Goal: Task Accomplishment & Management: Complete application form

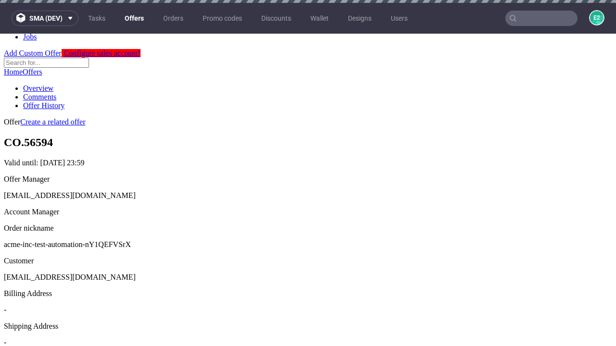
scroll to position [3, 0]
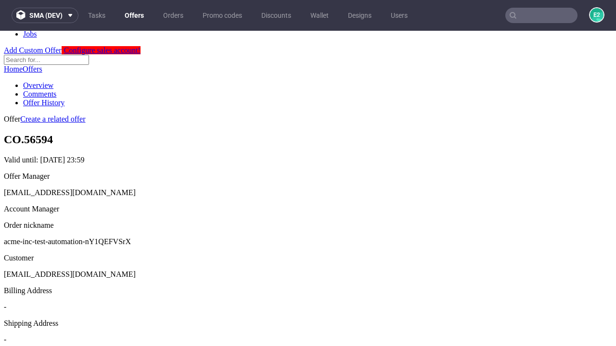
scroll to position [328, 0]
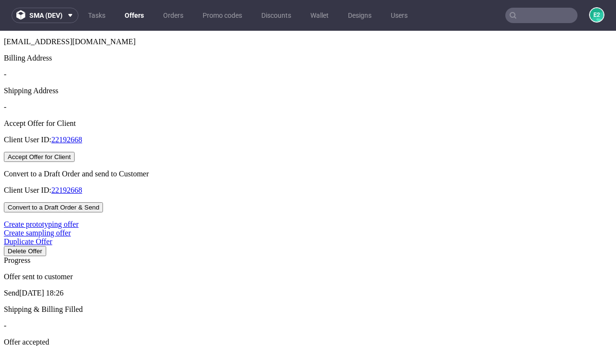
click at [75, 162] on button "Accept Offer for Client" at bounding box center [39, 157] width 71 height 10
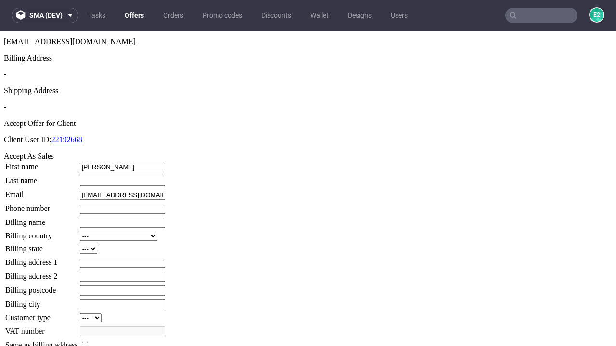
type input "[PERSON_NAME]"
type input "1509813888"
type input "Cary_Reynolds52"
select select "13"
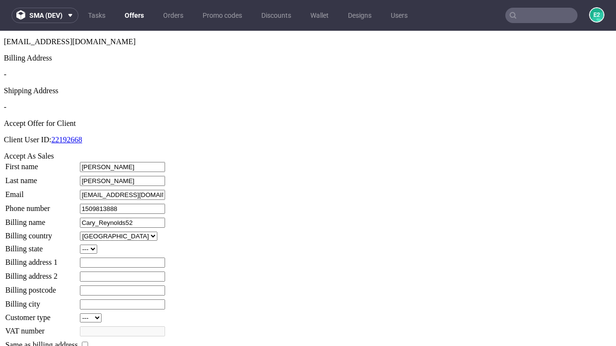
type input "Cary_Reynolds52"
type input "[STREET_ADDRESS][PERSON_NAME]"
select select "132"
type input "[STREET_ADDRESS][PERSON_NAME]"
type input "RH02 0HQ"
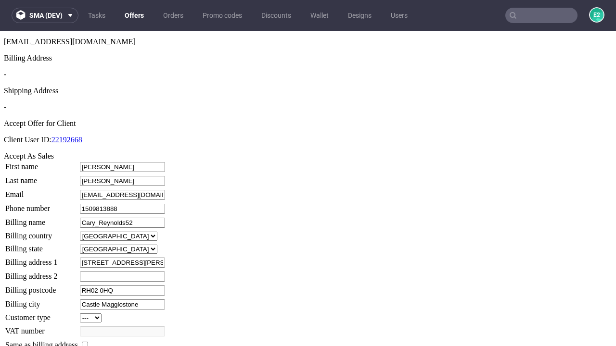
type input "Castle Maggiostone"
click at [88, 342] on input "checkbox" at bounding box center [85, 345] width 6 height 6
checkbox input "true"
type input "Cary_Reynolds52"
select select "13"
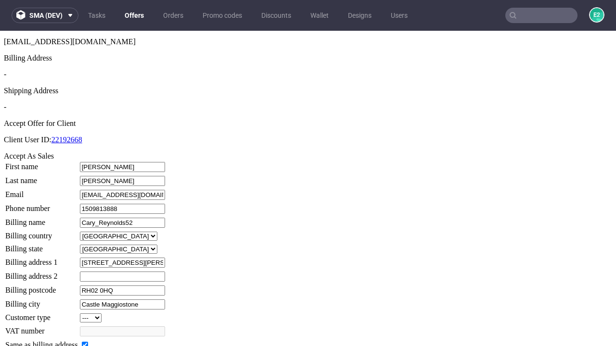
type input "[STREET_ADDRESS][PERSON_NAME]"
type input "RH02 0HQ"
type input "Castle Maggiostone"
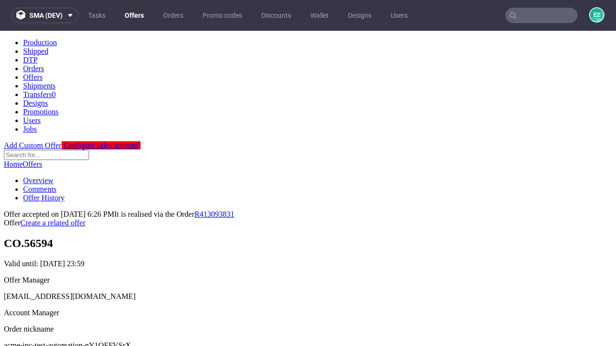
scroll to position [0, 0]
